Goal: Information Seeking & Learning: Learn about a topic

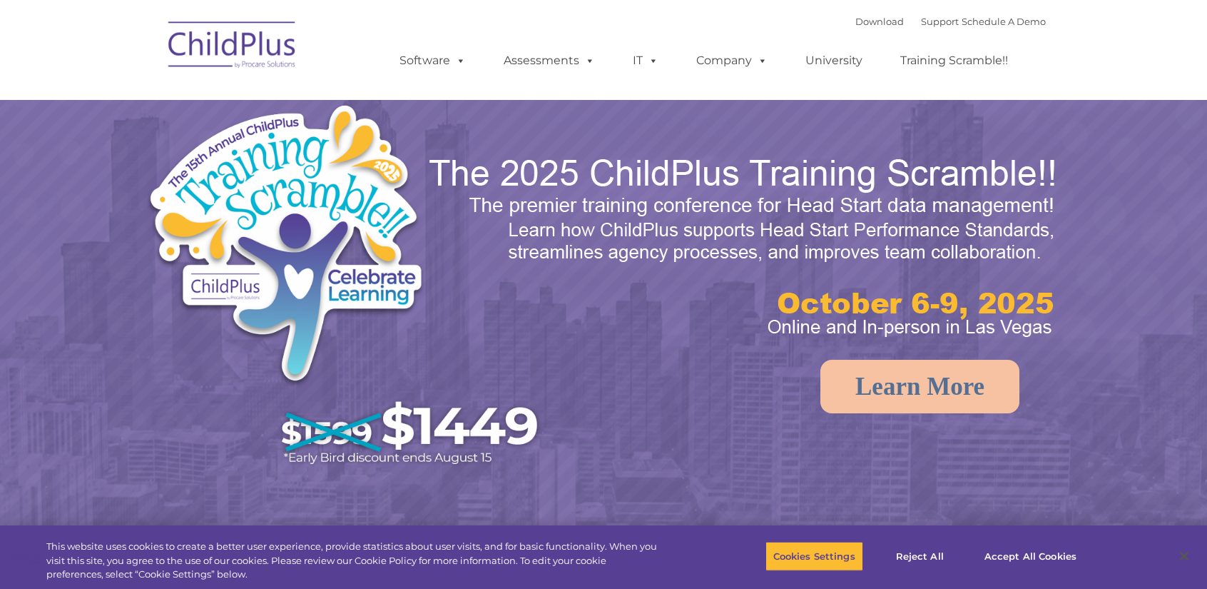
select select "MEDIUM"
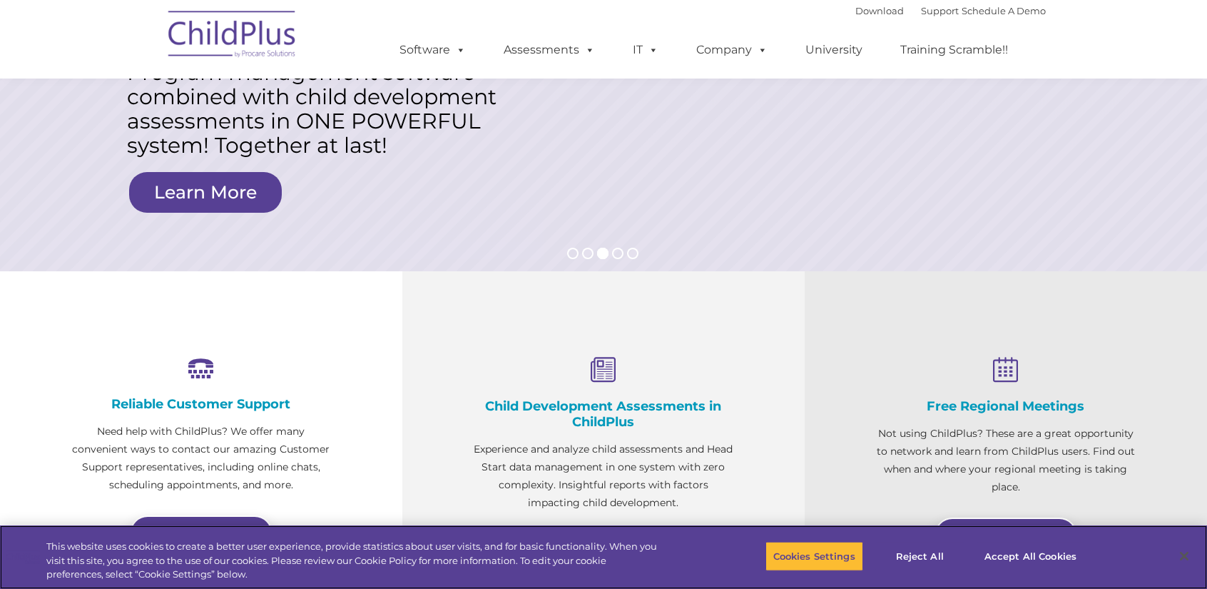
scroll to position [224, 0]
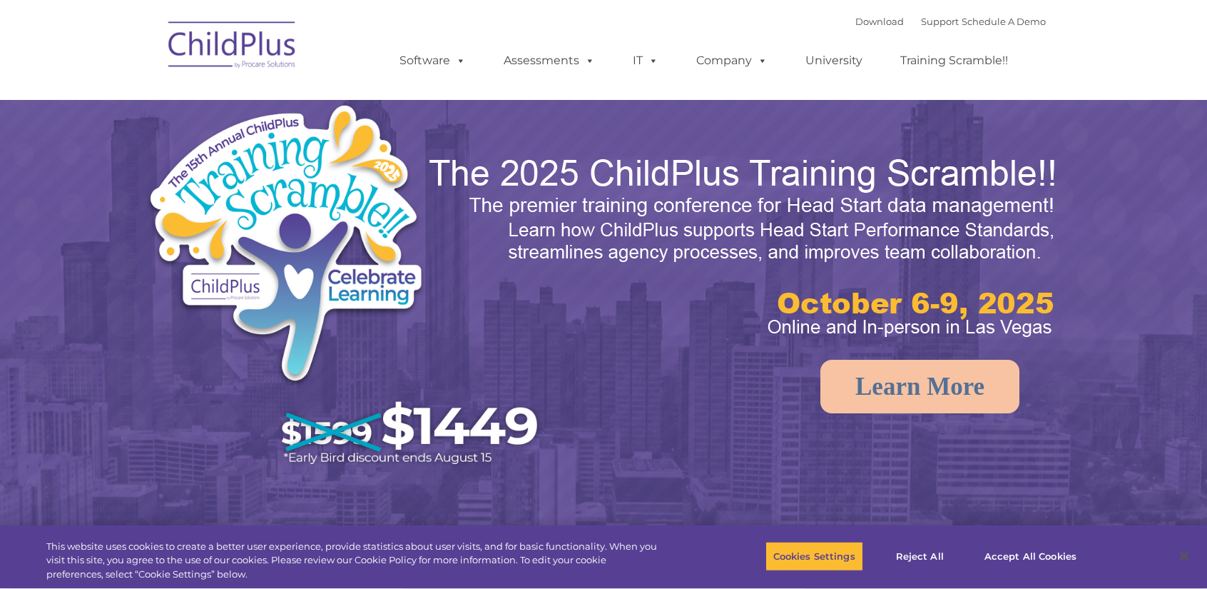
select select "MEDIUM"
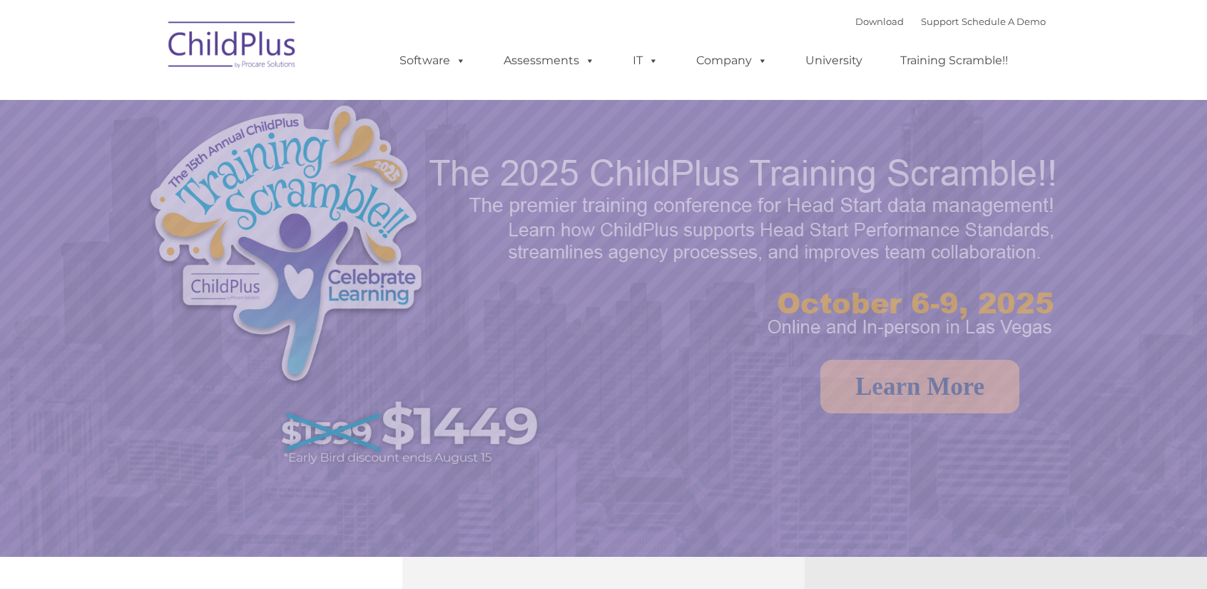
select select "MEDIUM"
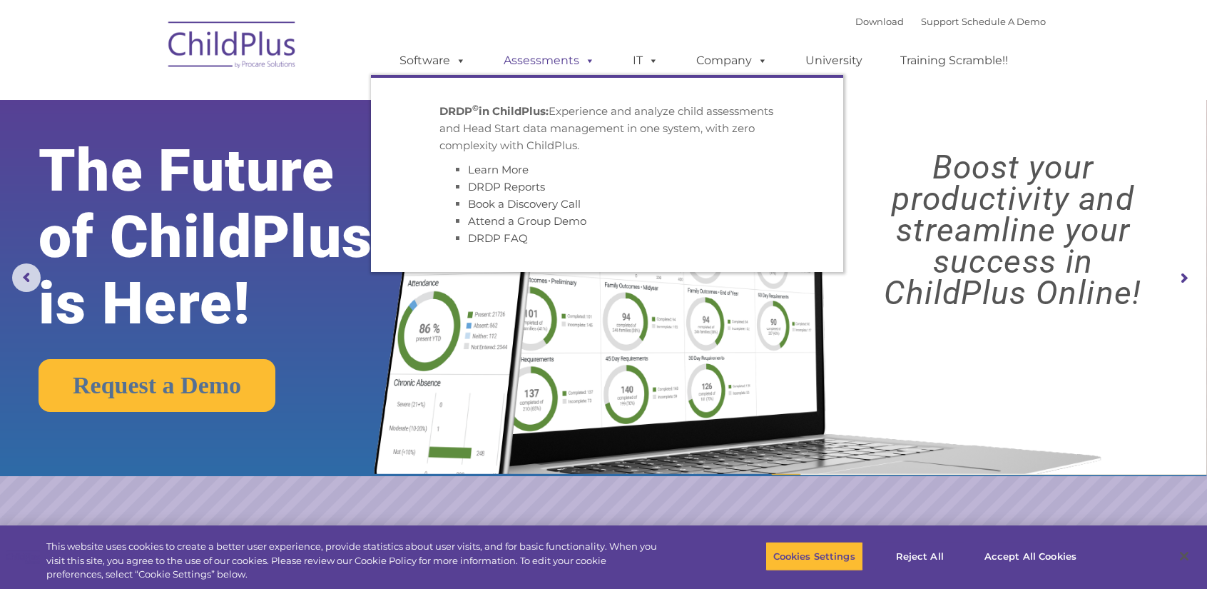
click at [565, 54] on link "Assessments" at bounding box center [549, 60] width 120 height 29
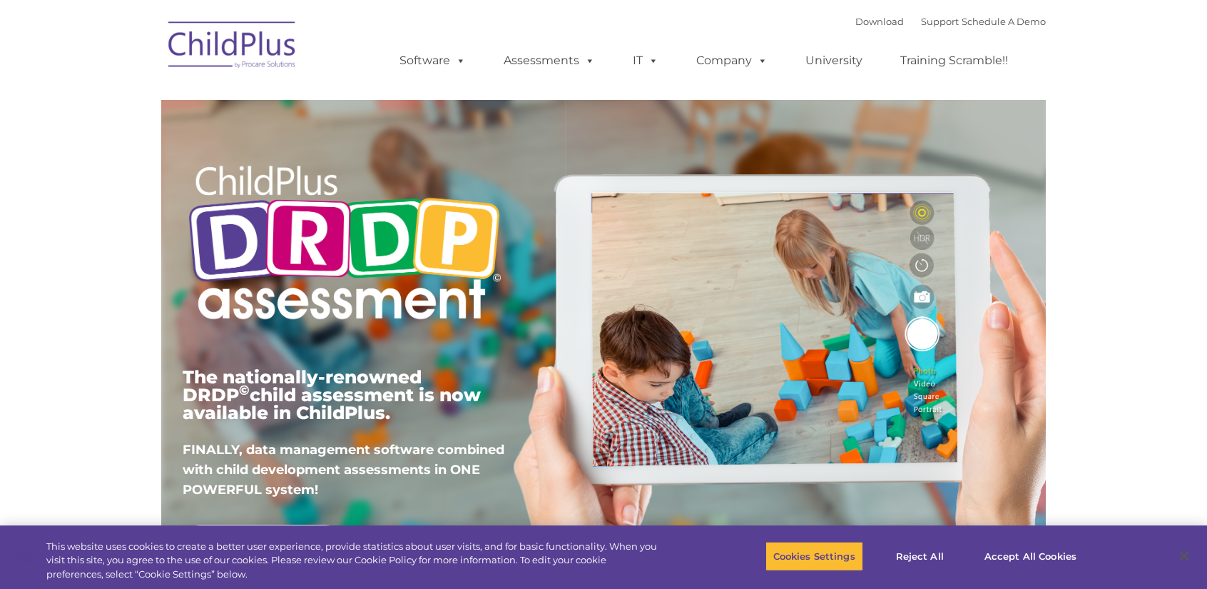
type input ""
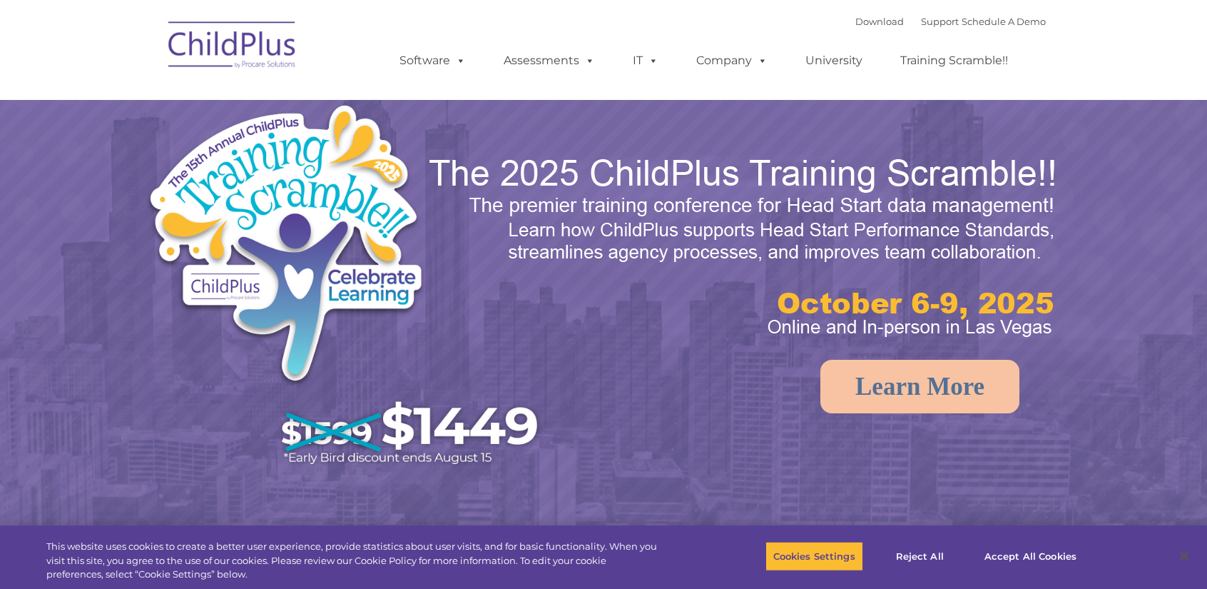
select select "MEDIUM"
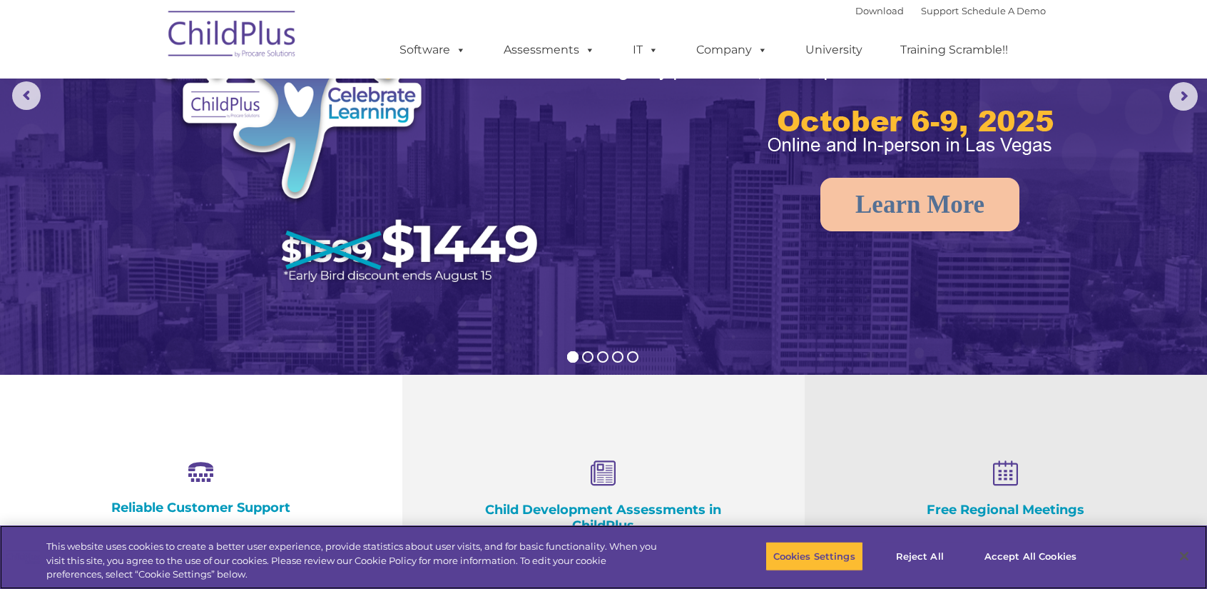
scroll to position [205, 0]
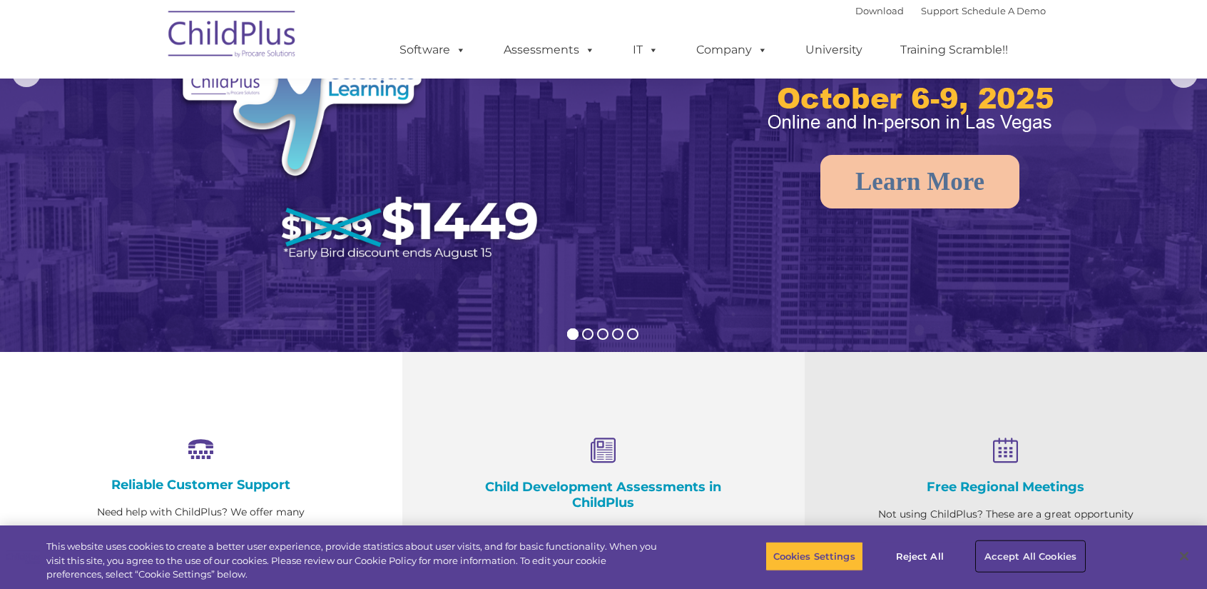
click at [1032, 564] on button "Accept All Cookies" at bounding box center [1031, 556] width 108 height 30
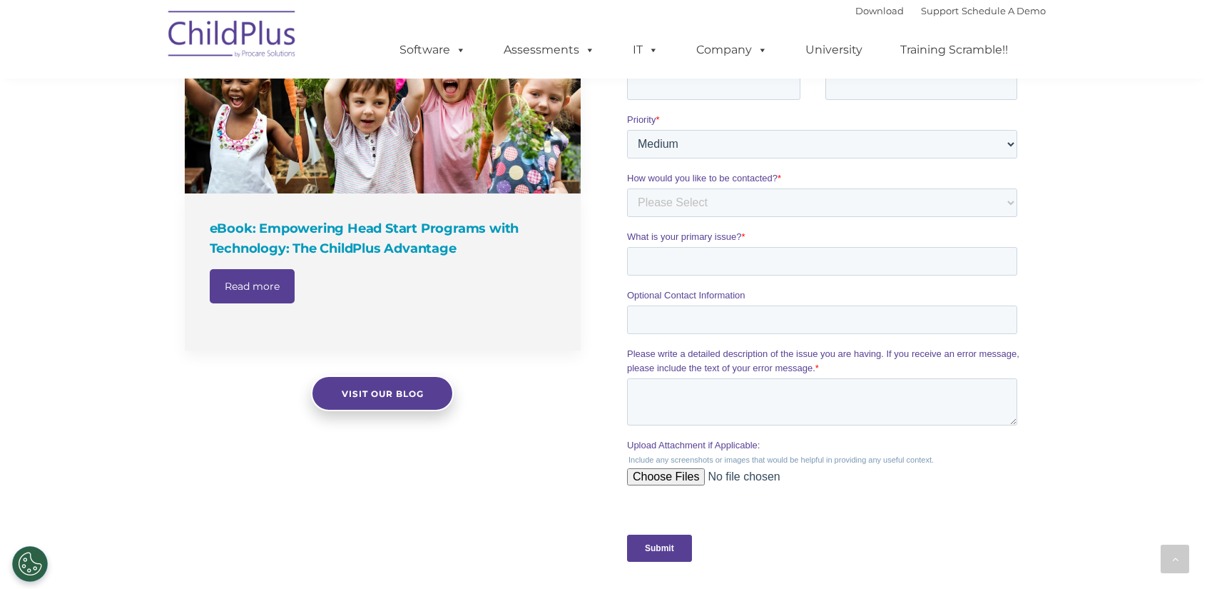
scroll to position [1305, 0]
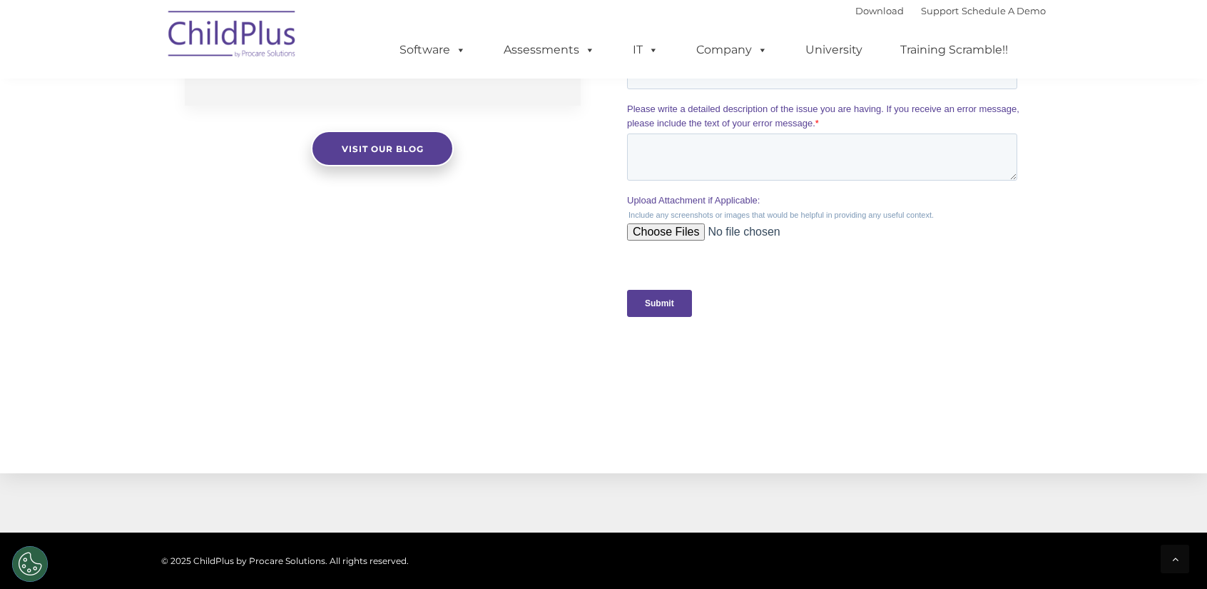
click at [1190, 377] on div "The Latest News eBook: Empowering Head Start Programs with Technology: The Chil…" at bounding box center [603, 11] width 1207 height 738
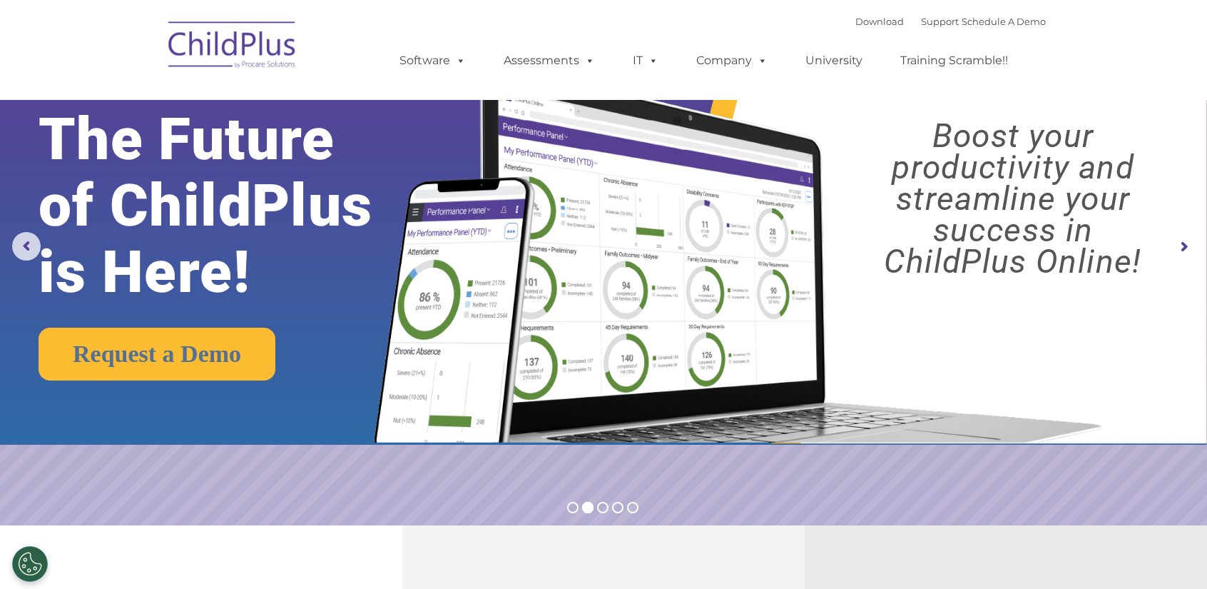
scroll to position [0, 0]
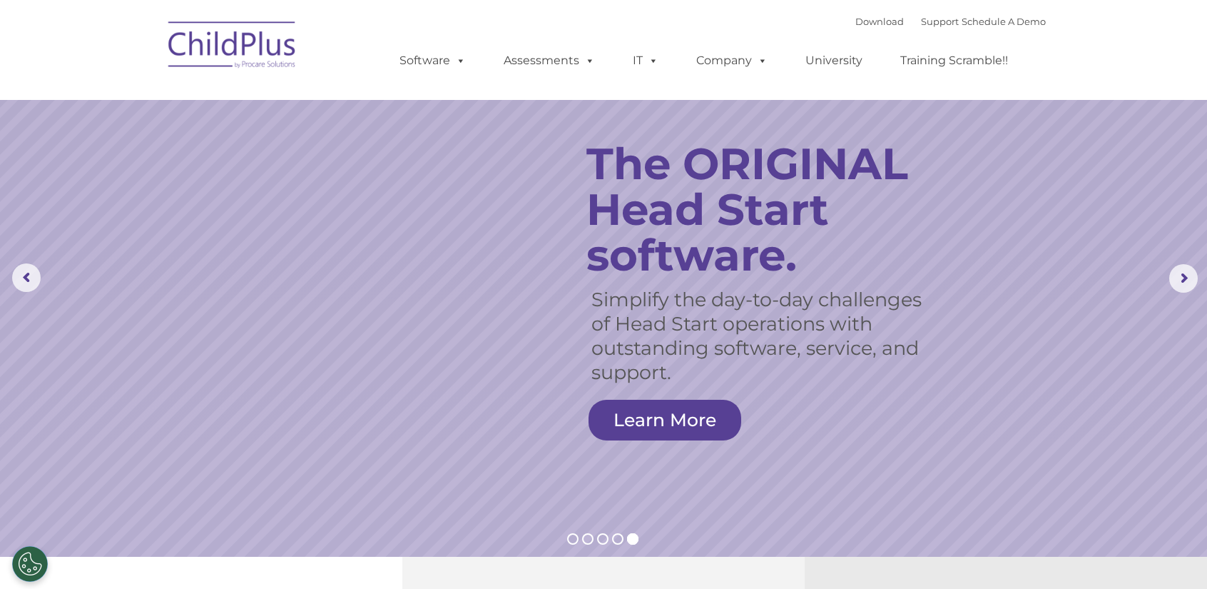
click at [277, 58] on img at bounding box center [232, 46] width 143 height 71
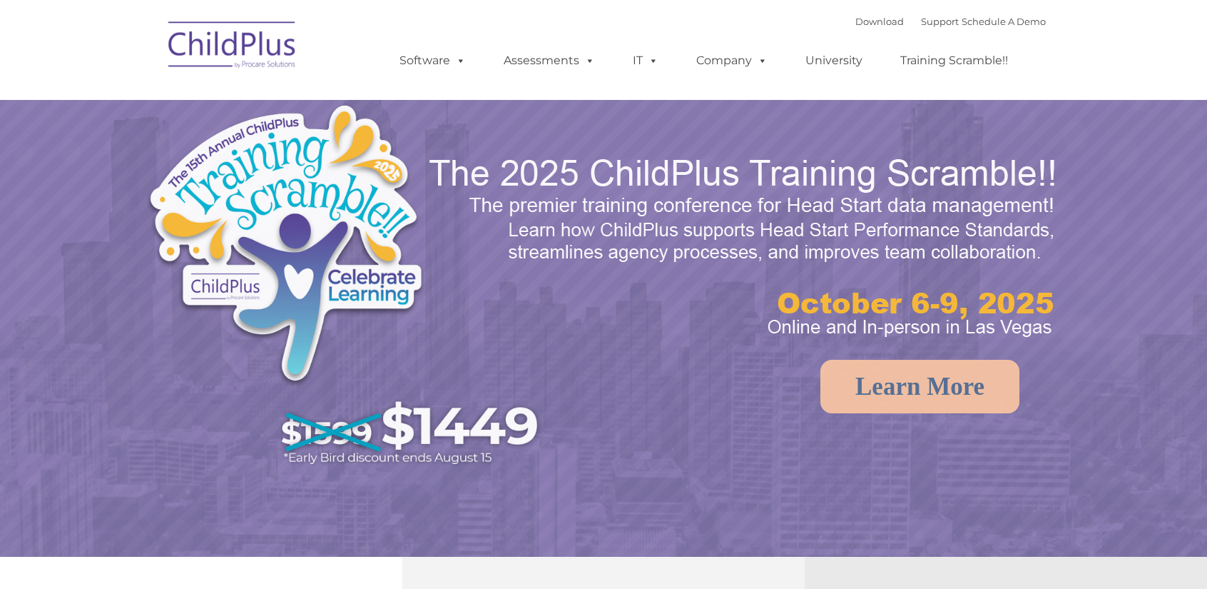
select select "MEDIUM"
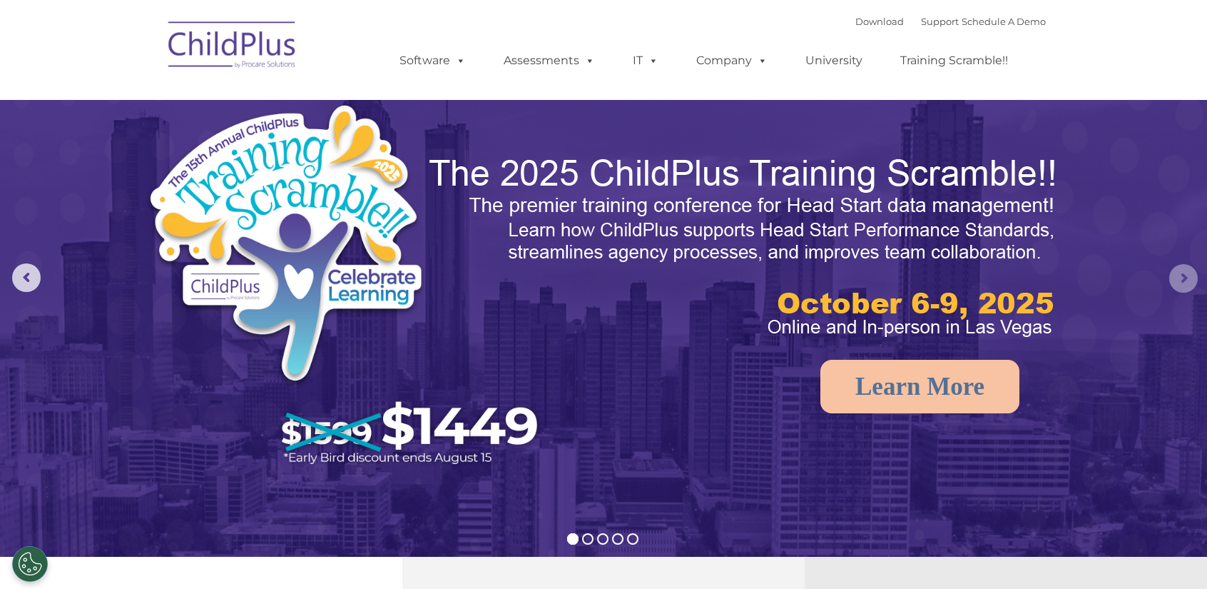
click at [1176, 270] on rs-arrow at bounding box center [1183, 278] width 29 height 29
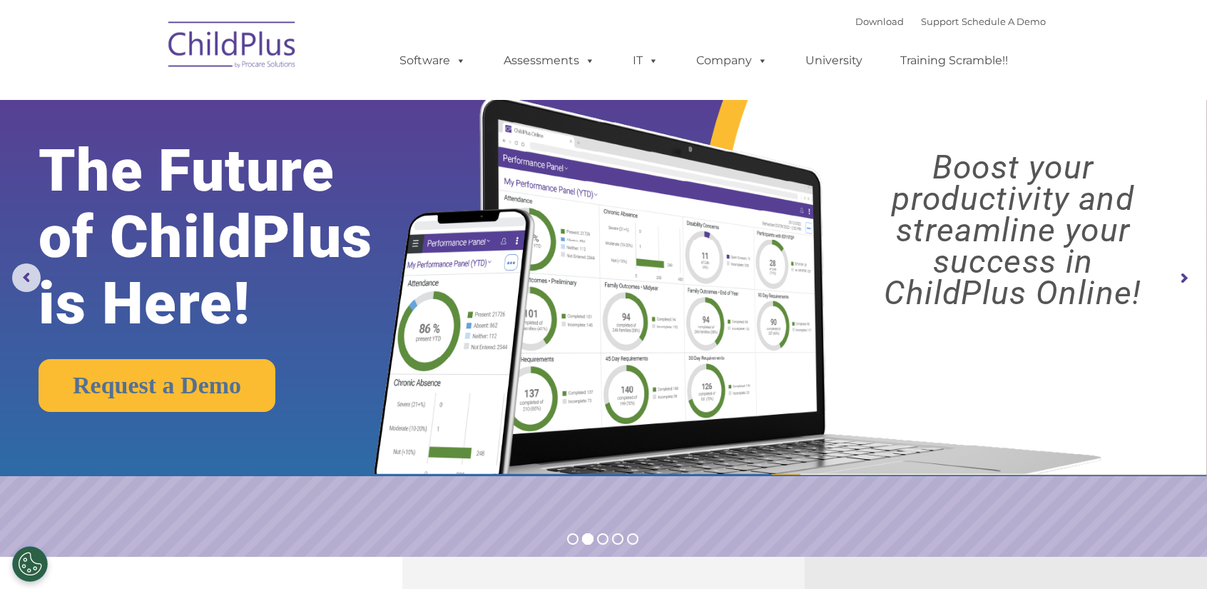
click at [1176, 270] on rs-arrow at bounding box center [1183, 278] width 29 height 29
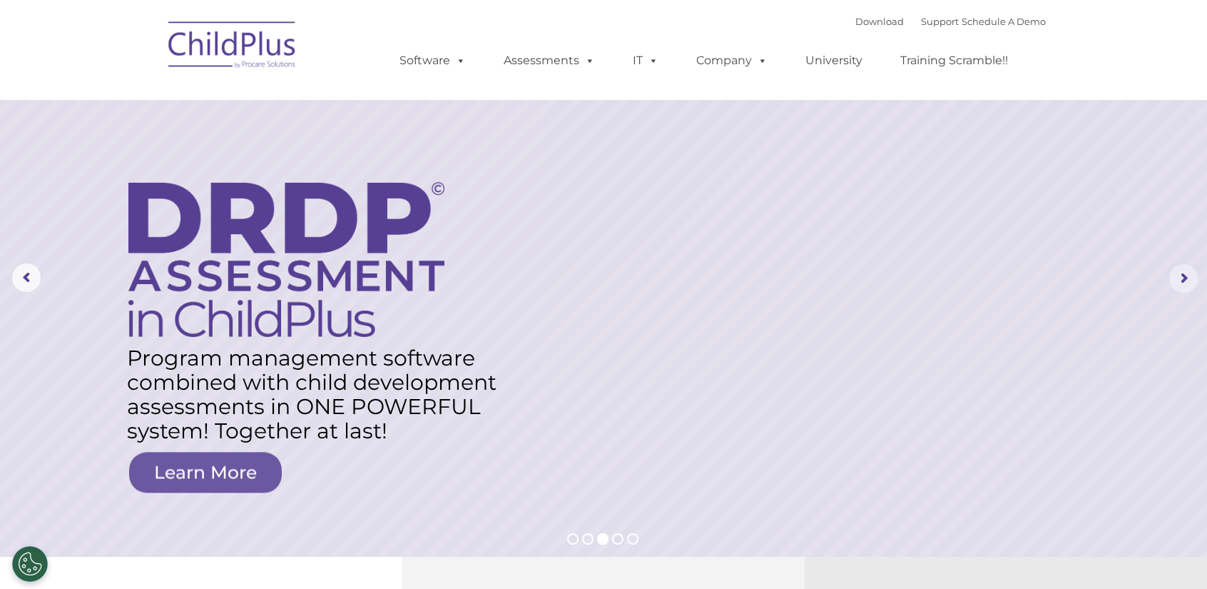
click at [1176, 270] on rs-arrow at bounding box center [1183, 278] width 29 height 29
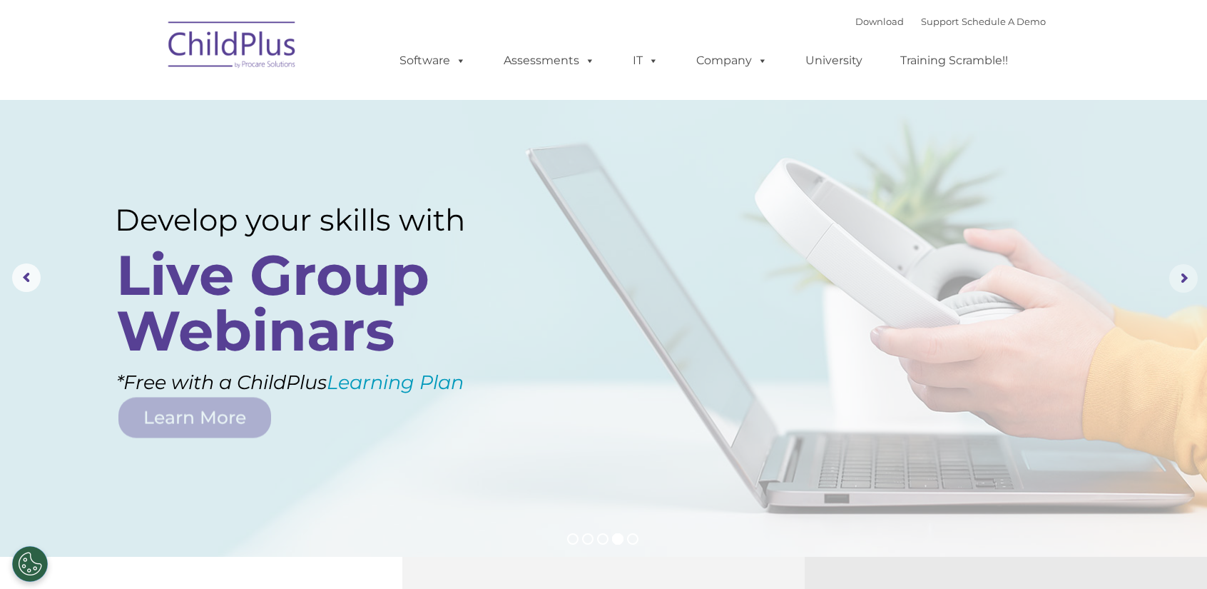
click at [1176, 270] on rs-arrow at bounding box center [1183, 278] width 29 height 29
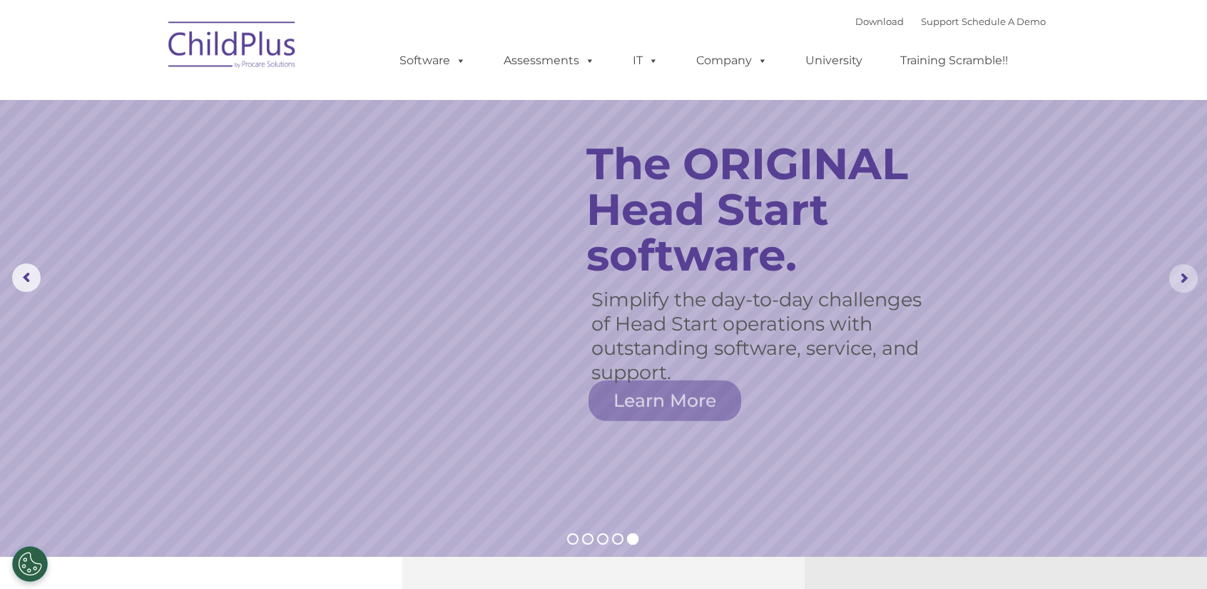
click at [1176, 270] on rs-arrow at bounding box center [1183, 278] width 29 height 29
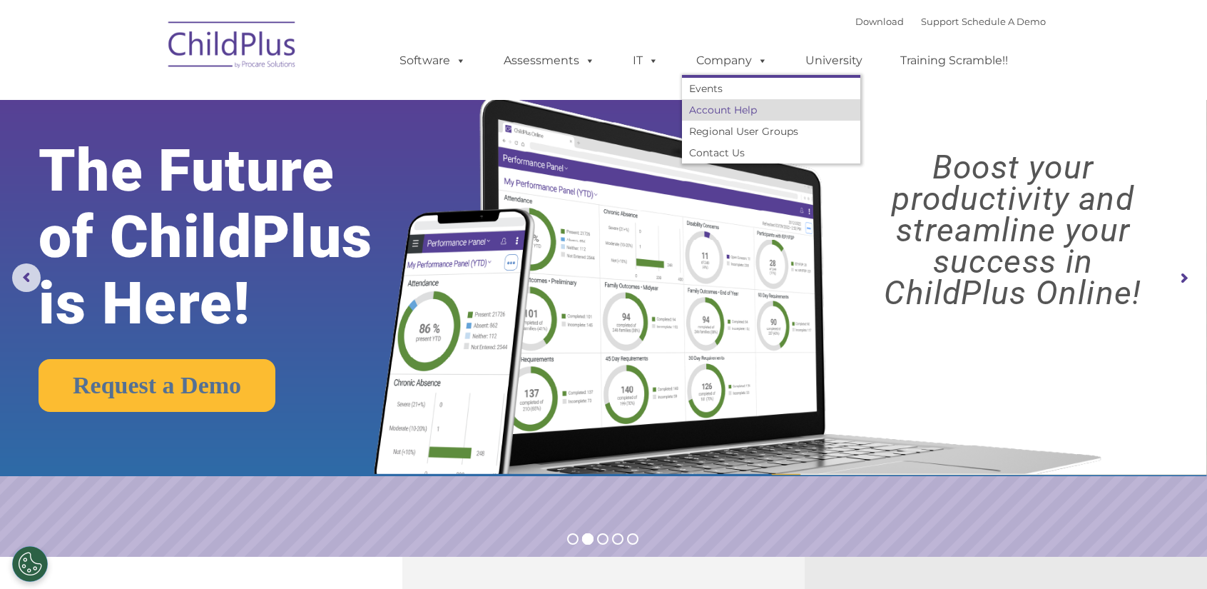
click at [708, 109] on link "Account Help" at bounding box center [771, 109] width 178 height 21
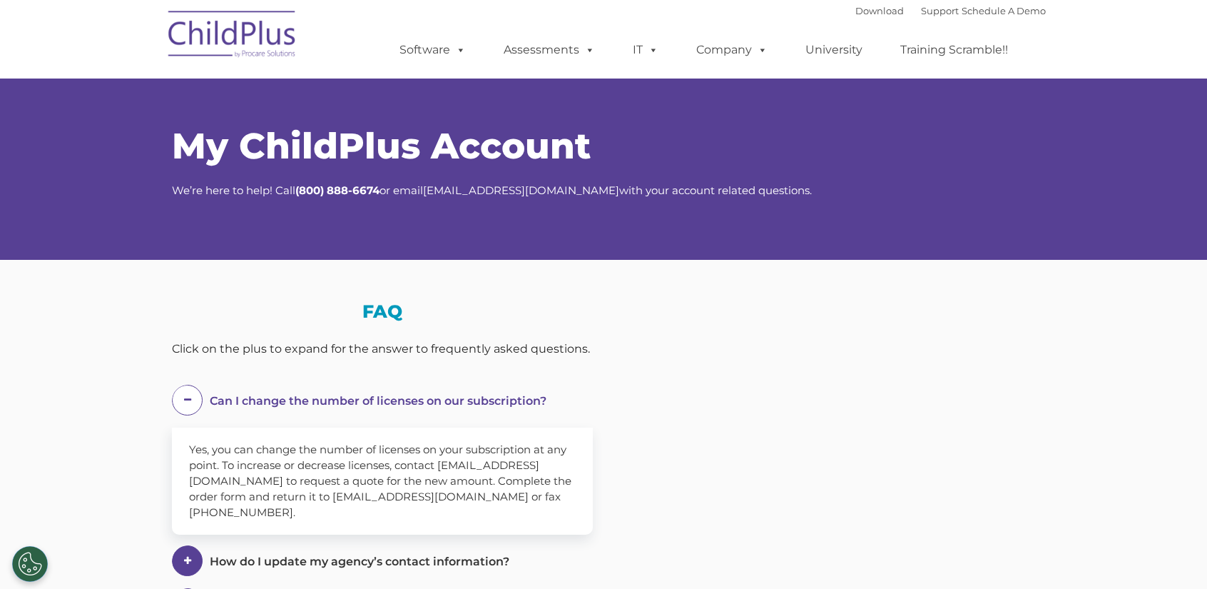
select select "MEDIUM"
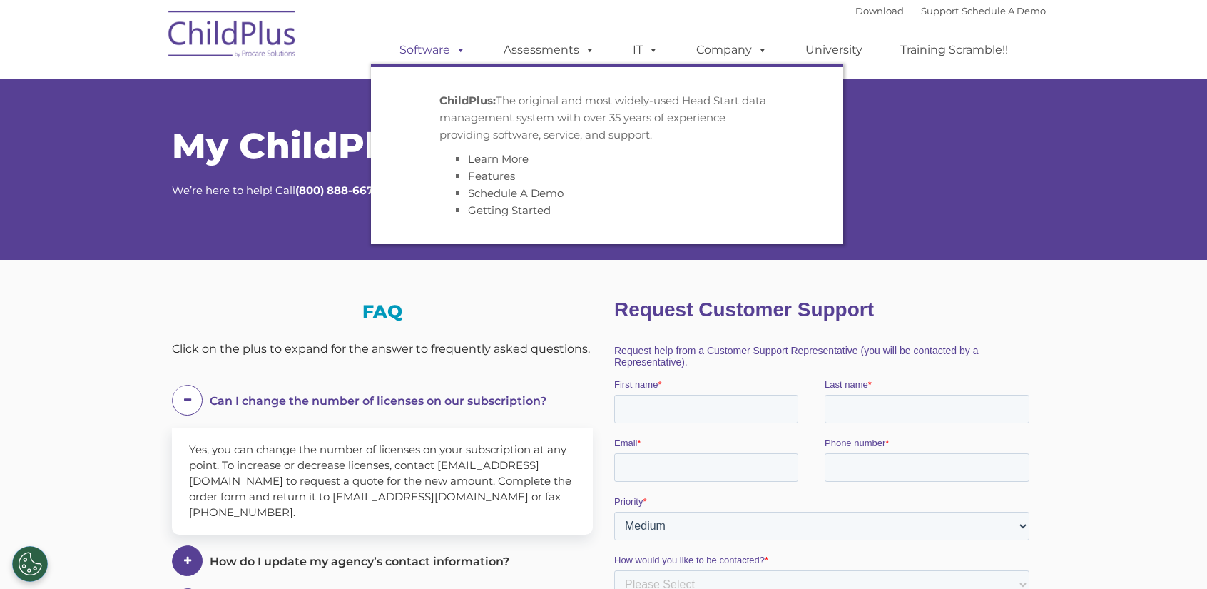
click at [465, 49] on span at bounding box center [458, 50] width 16 height 14
